Goal: Information Seeking & Learning: Find specific page/section

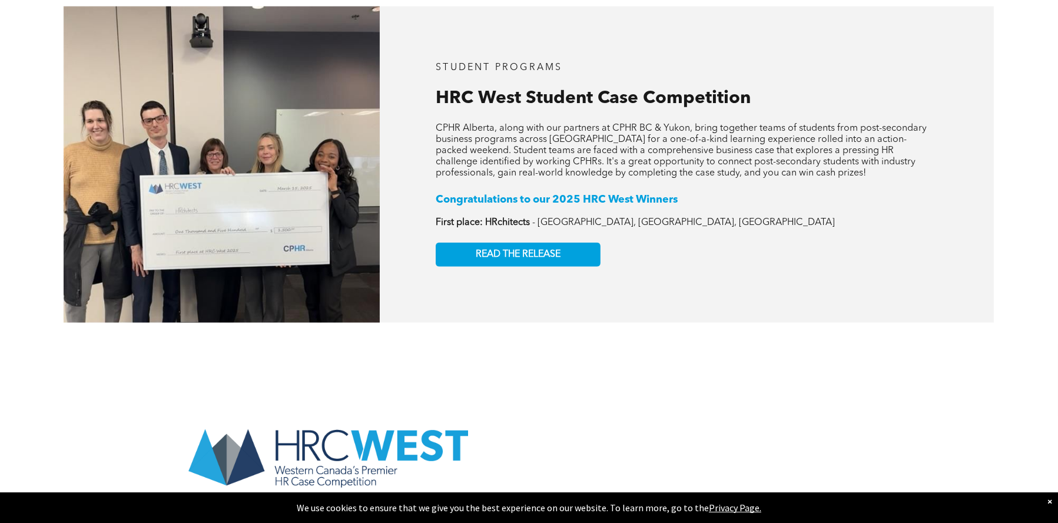
scroll to position [2179, 0]
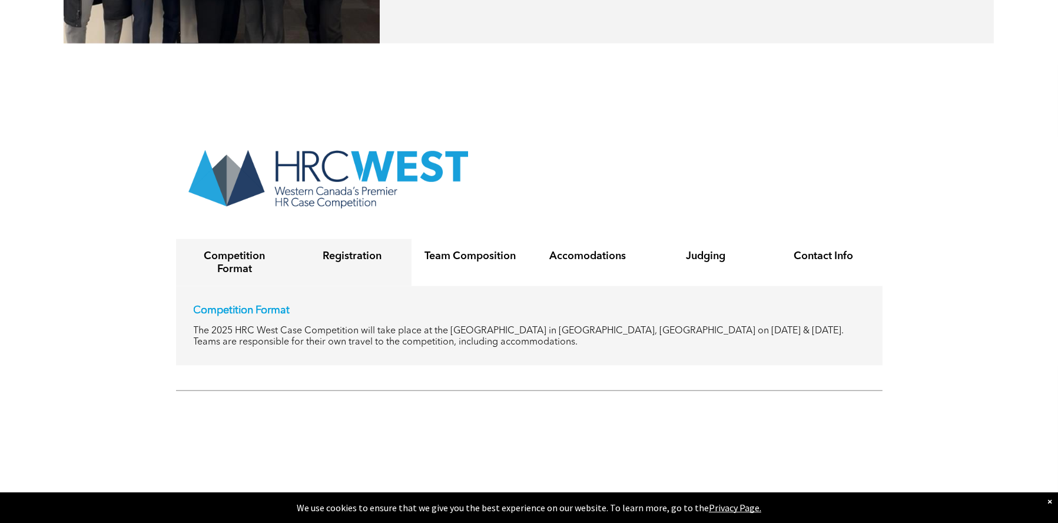
click at [369, 250] on h4 "Registration" at bounding box center [352, 256] width 97 height 13
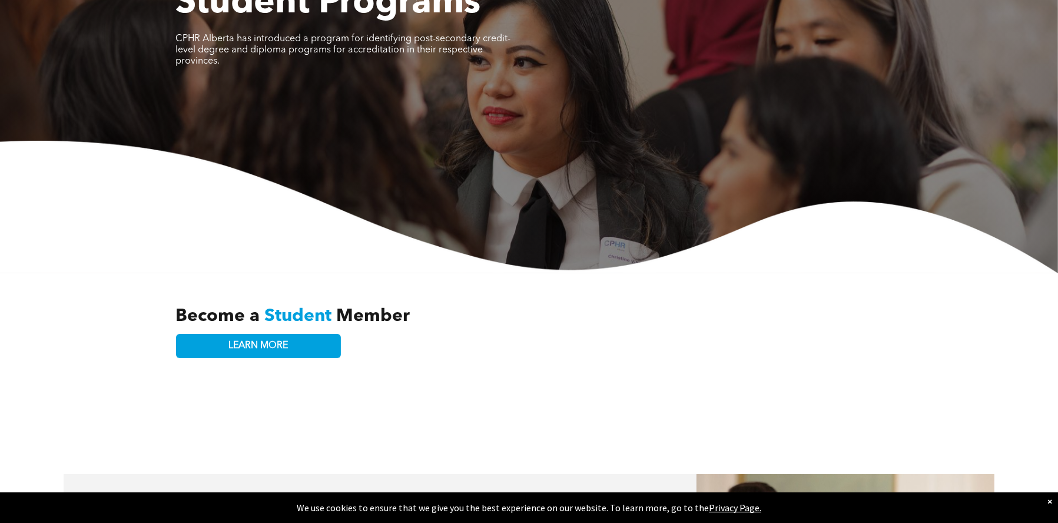
scroll to position [0, 0]
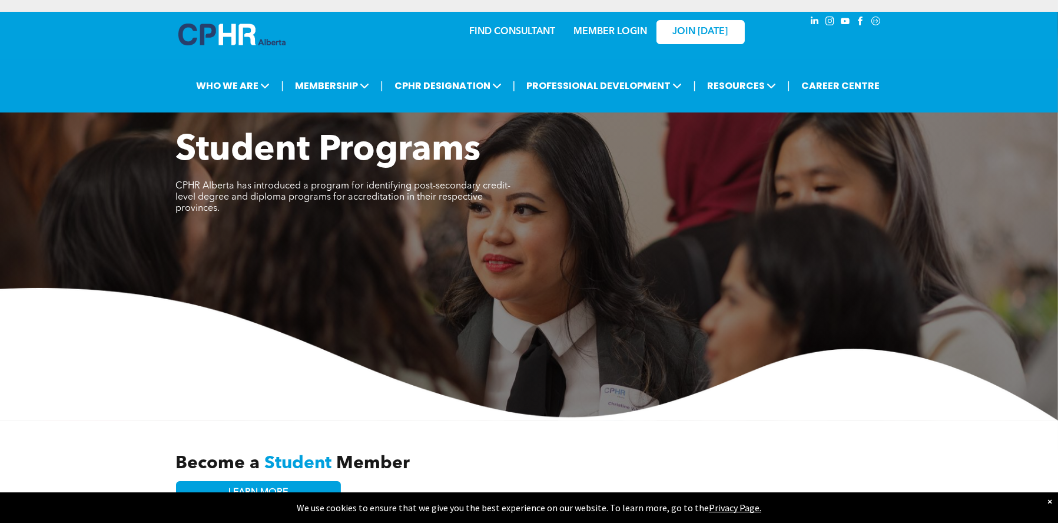
click at [592, 27] on link "MEMBER LOGIN" at bounding box center [611, 31] width 74 height 9
click at [530, 34] on link "FIND CONSULTANT" at bounding box center [513, 31] width 86 height 9
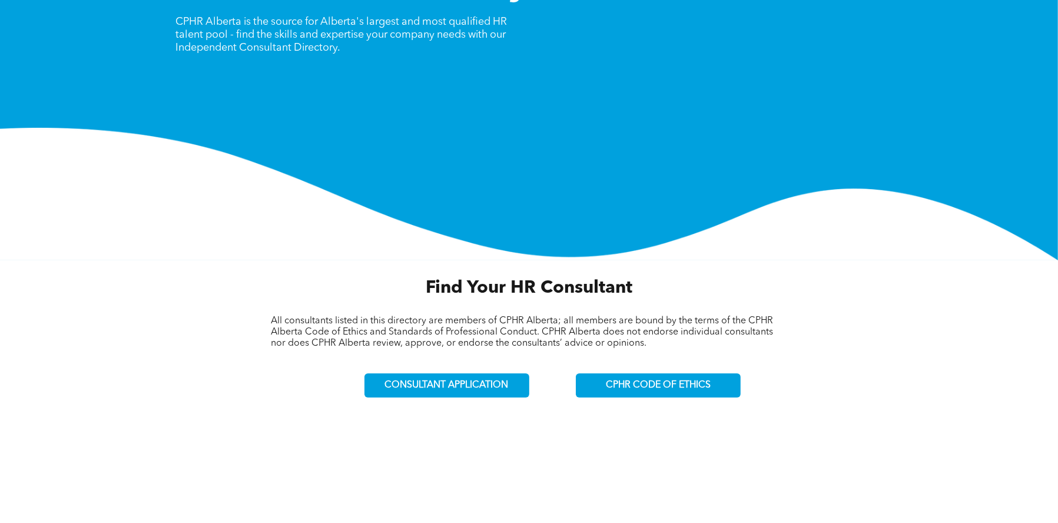
scroll to position [177, 0]
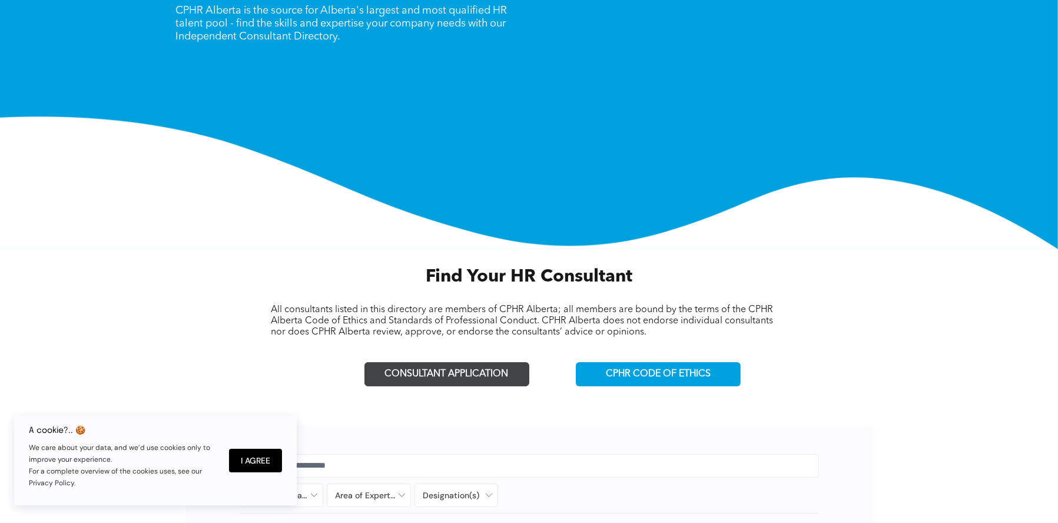
click at [479, 373] on span "CONSULTANT APPLICATION" at bounding box center [447, 374] width 124 height 11
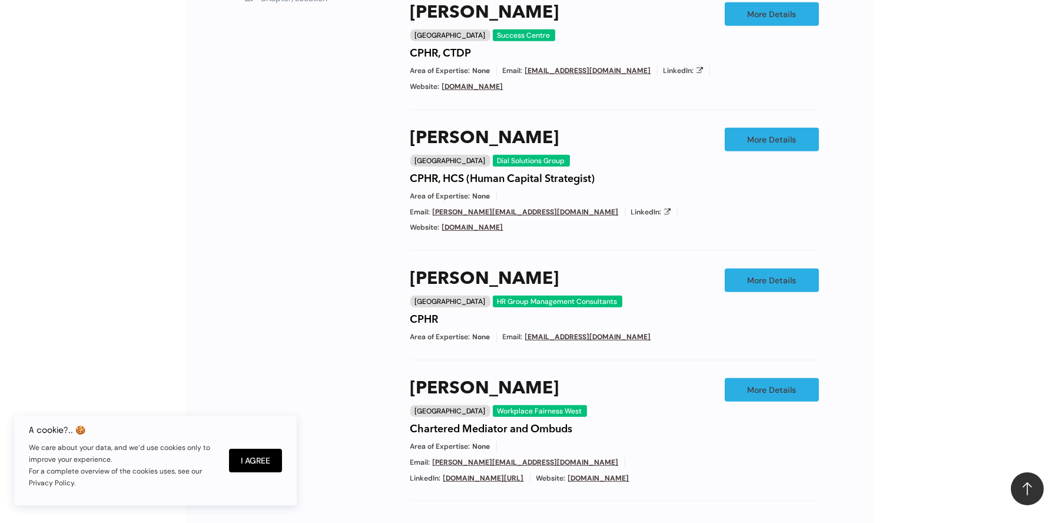
scroll to position [1001, 0]
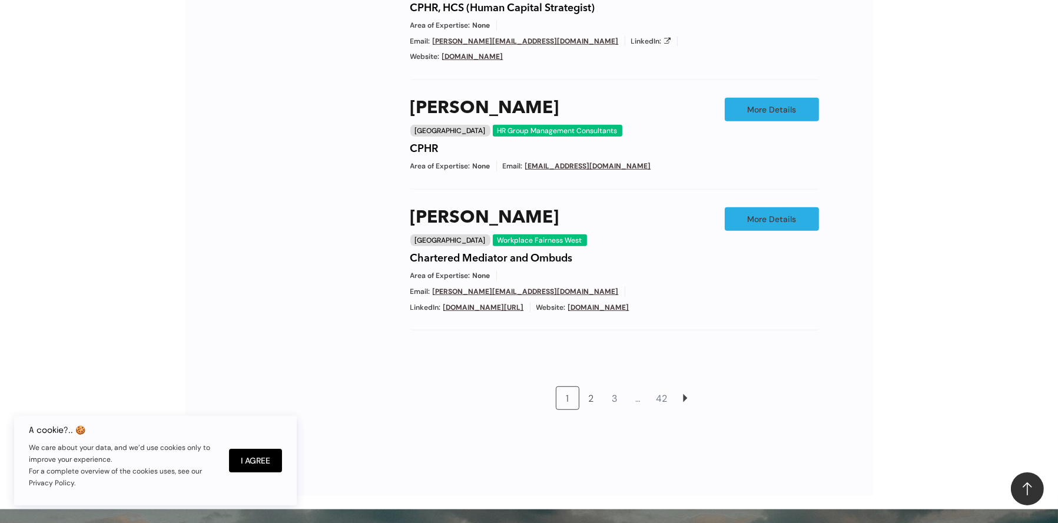
click at [598, 387] on link "2" at bounding box center [591, 398] width 22 height 22
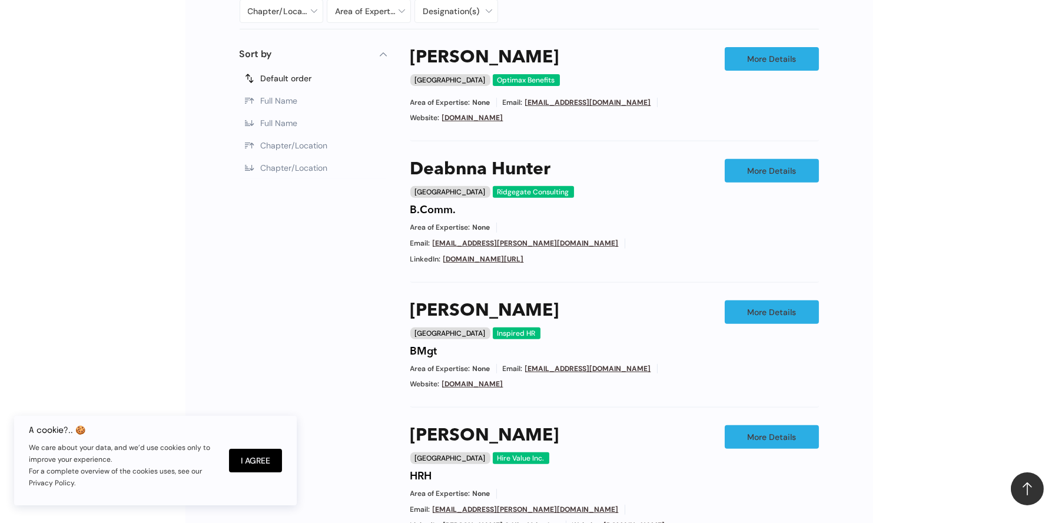
scroll to position [836, 0]
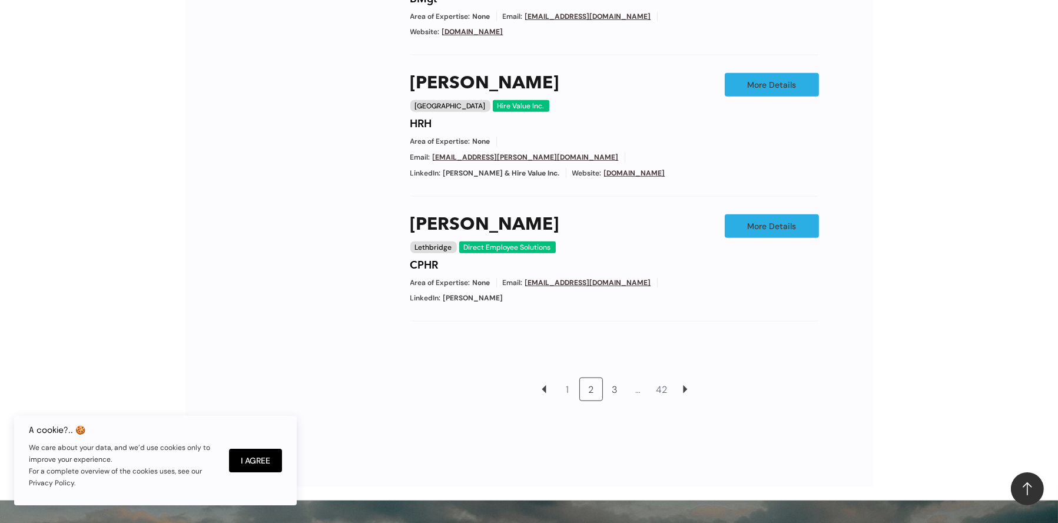
click at [614, 378] on link "3" at bounding box center [615, 389] width 22 height 22
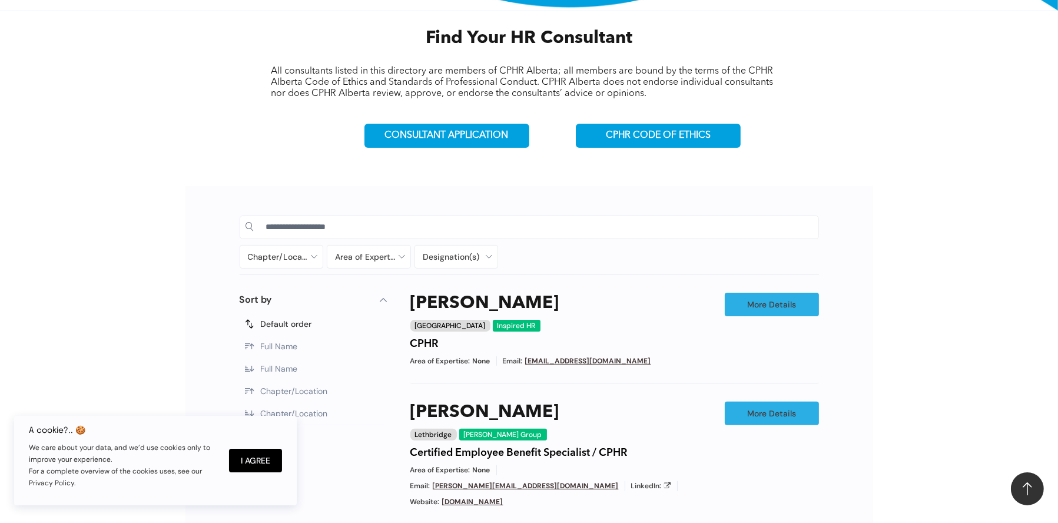
scroll to position [247, 0]
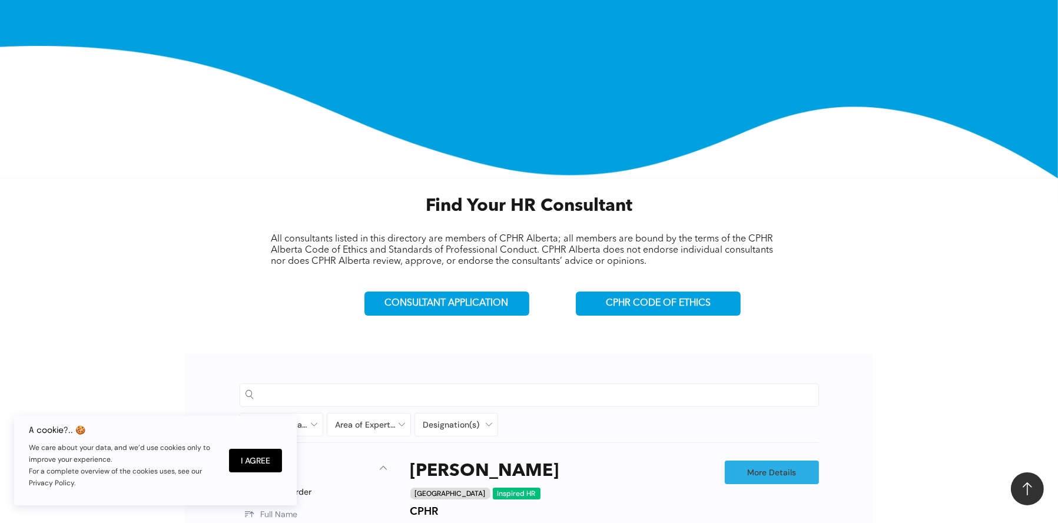
click at [412, 387] on input at bounding box center [539, 395] width 546 height 18
click at [405, 392] on input at bounding box center [539, 395] width 546 height 18
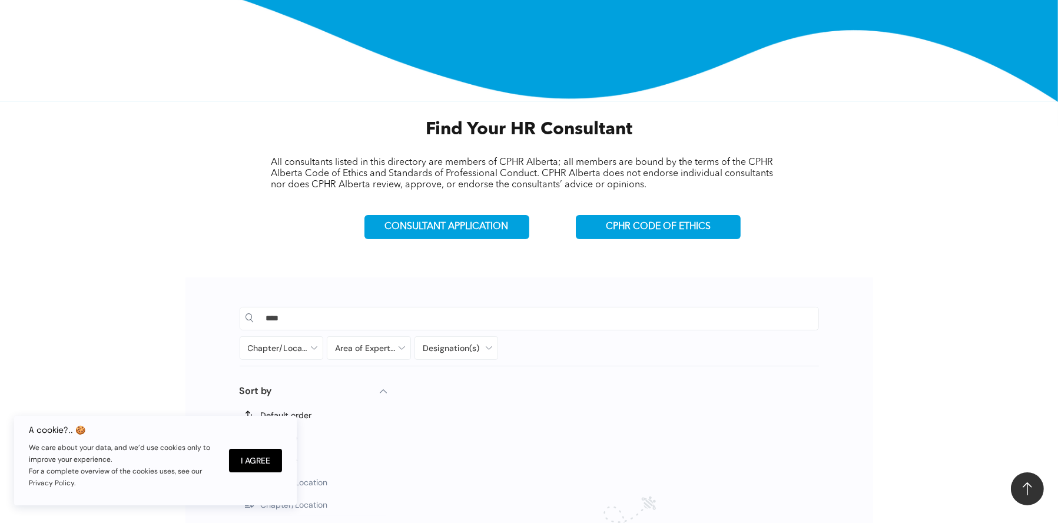
scroll to position [424, 0]
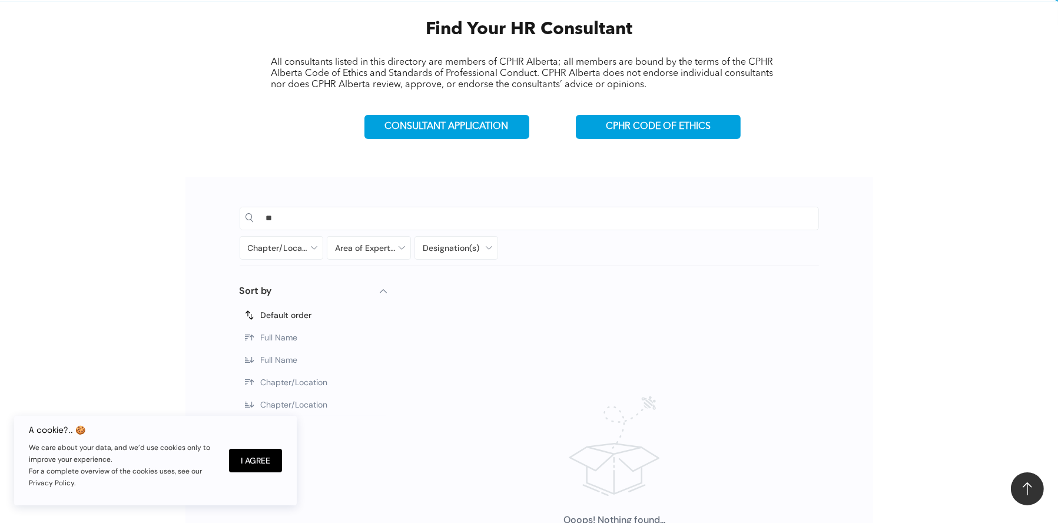
type input "*"
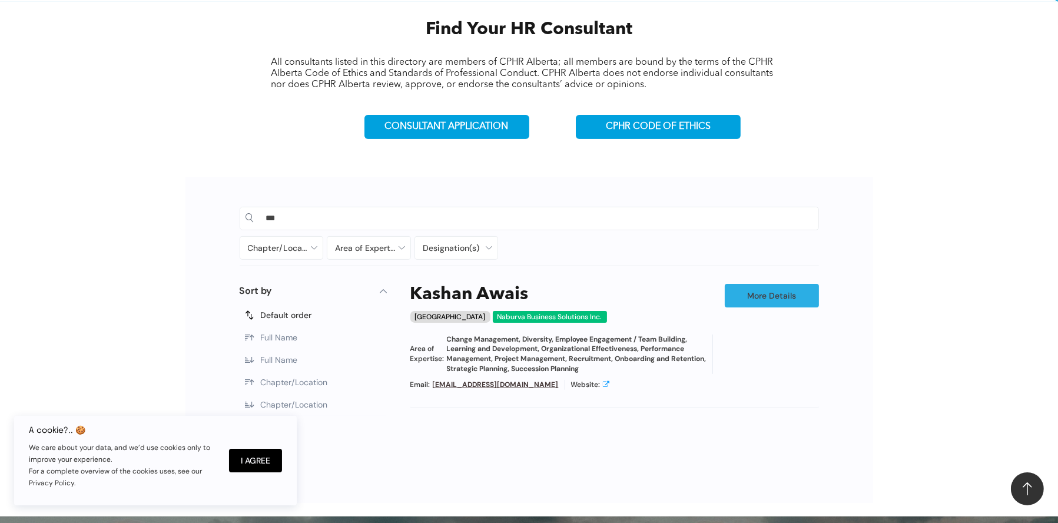
type input "***"
click at [603, 382] on icon at bounding box center [606, 383] width 7 height 7
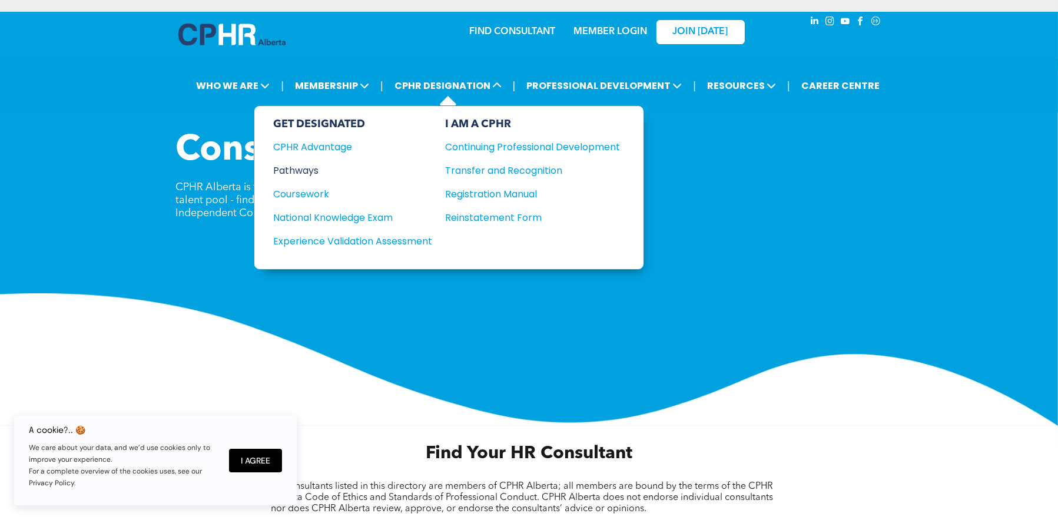
click at [296, 171] on div "Pathways" at bounding box center [344, 170] width 143 height 15
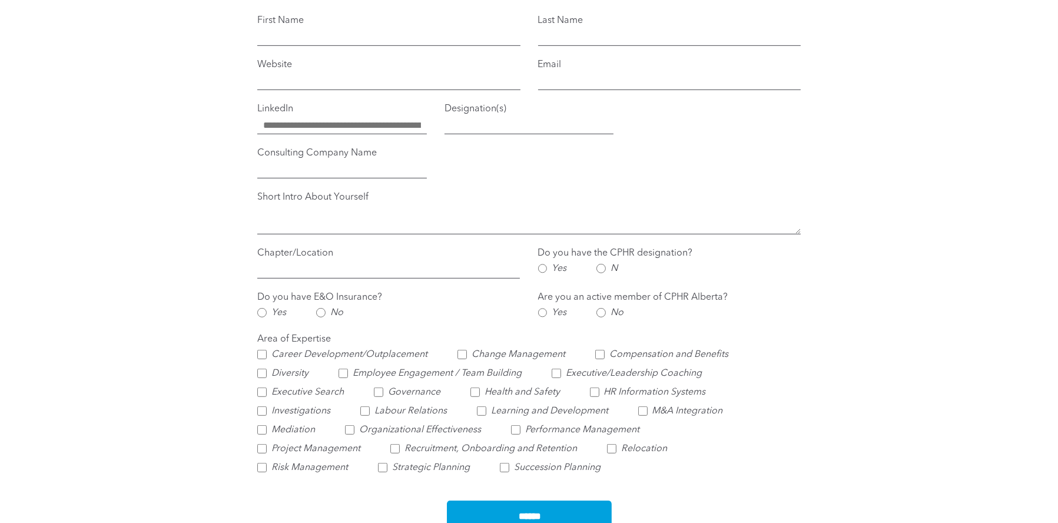
scroll to position [1001, 0]
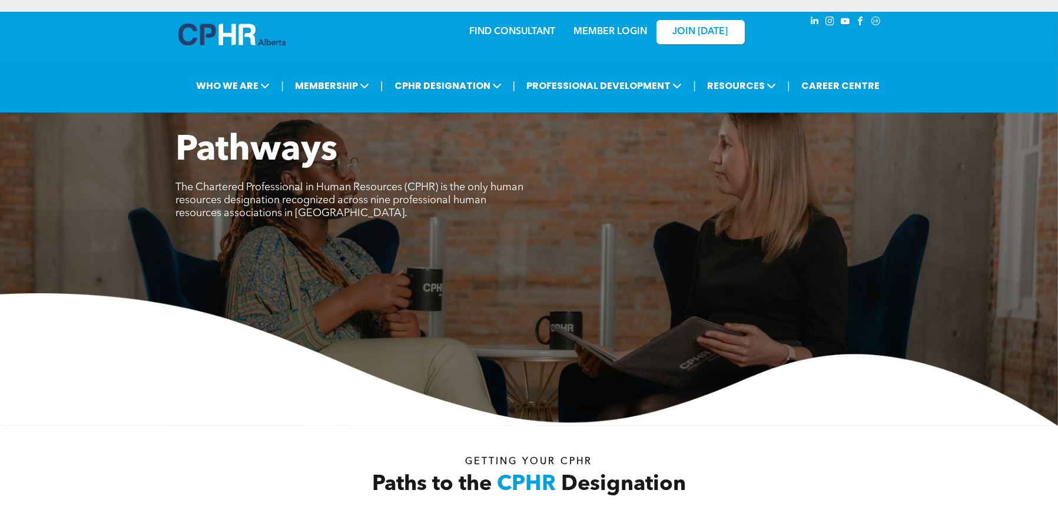
scroll to position [236, 0]
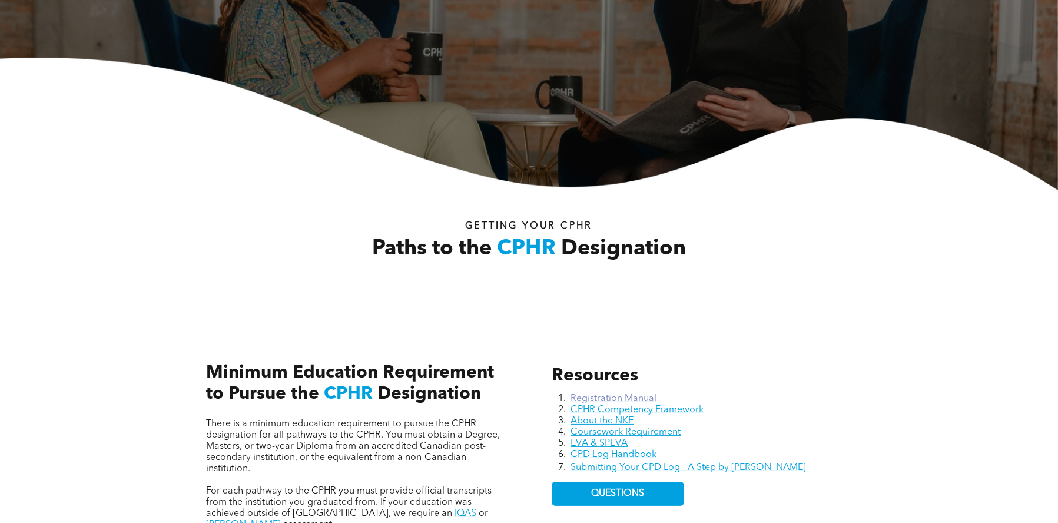
click at [618, 400] on link "Registration Manual" at bounding box center [614, 398] width 86 height 9
